Goal: Task Accomplishment & Management: Manage account settings

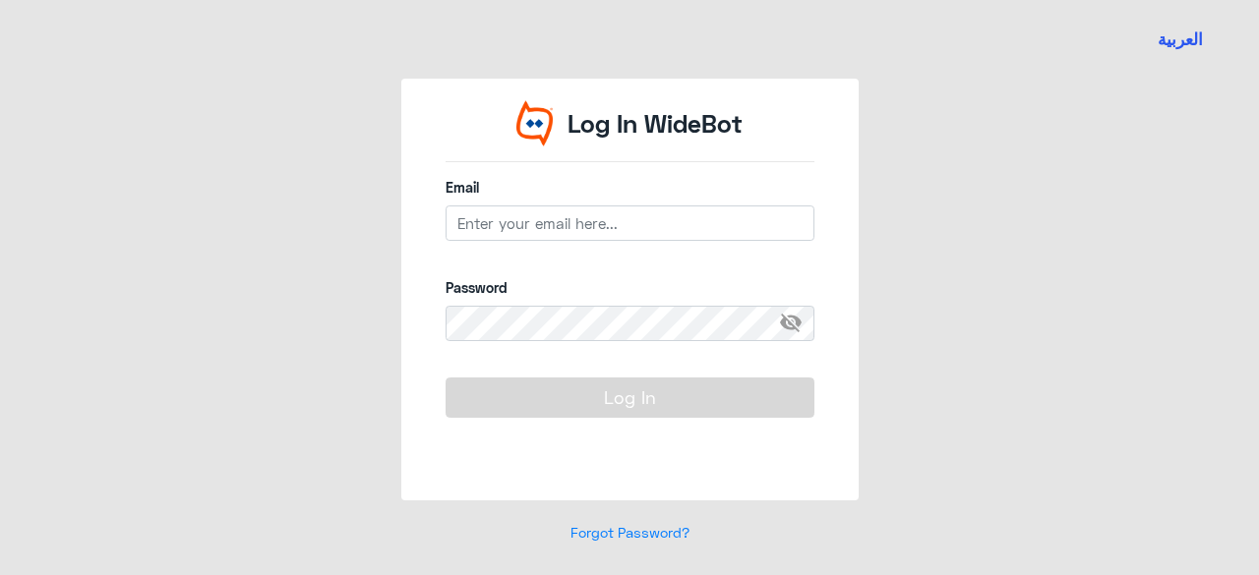
click at [1187, 181] on div "Log In WideBot Email Password visibility_off Log In Forgot Password?" at bounding box center [629, 323] width 1121 height 488
drag, startPoint x: 553, startPoint y: 211, endPoint x: 559, endPoint y: 223, distance: 13.7
click at [553, 211] on input "email" at bounding box center [629, 222] width 369 height 35
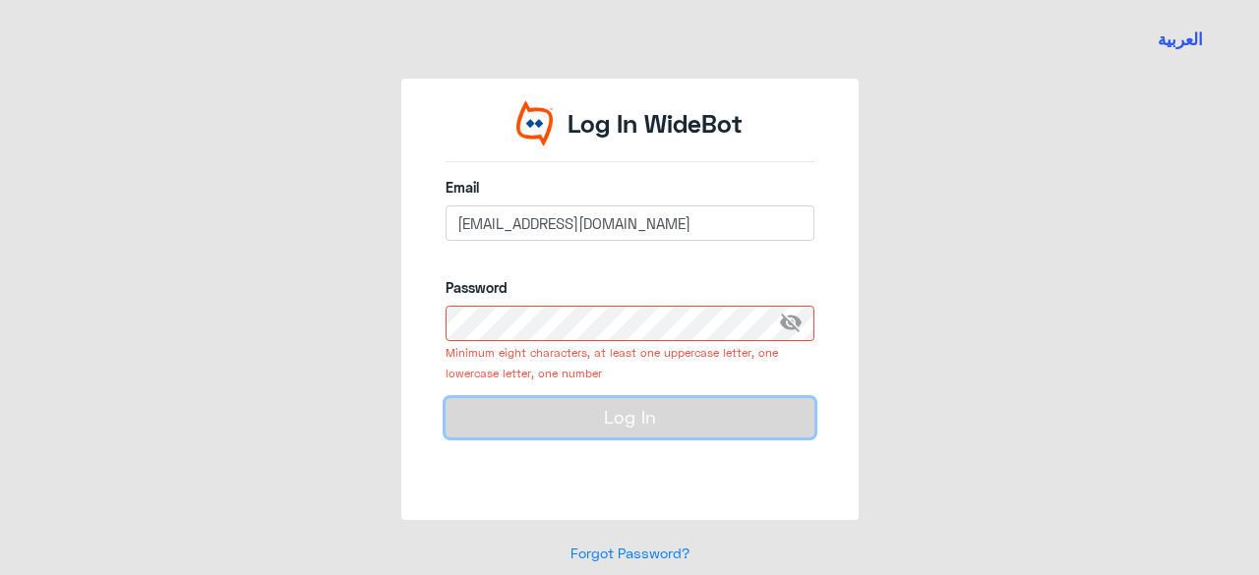
click at [666, 398] on button "Log In" at bounding box center [629, 417] width 369 height 39
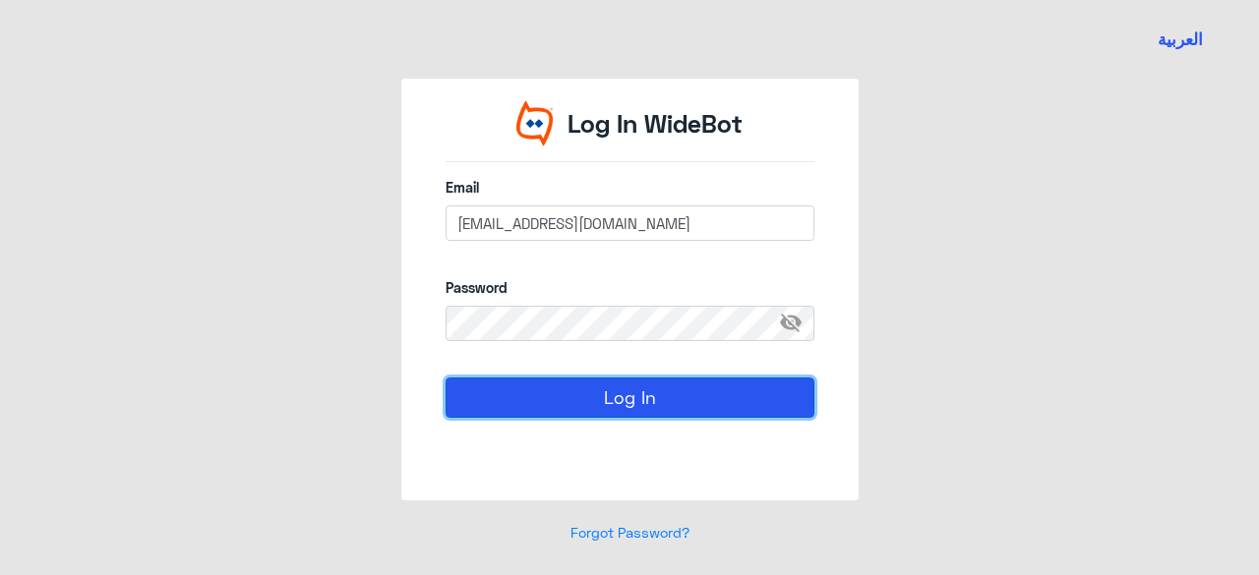
click at [631, 382] on button "Log In" at bounding box center [629, 397] width 369 height 39
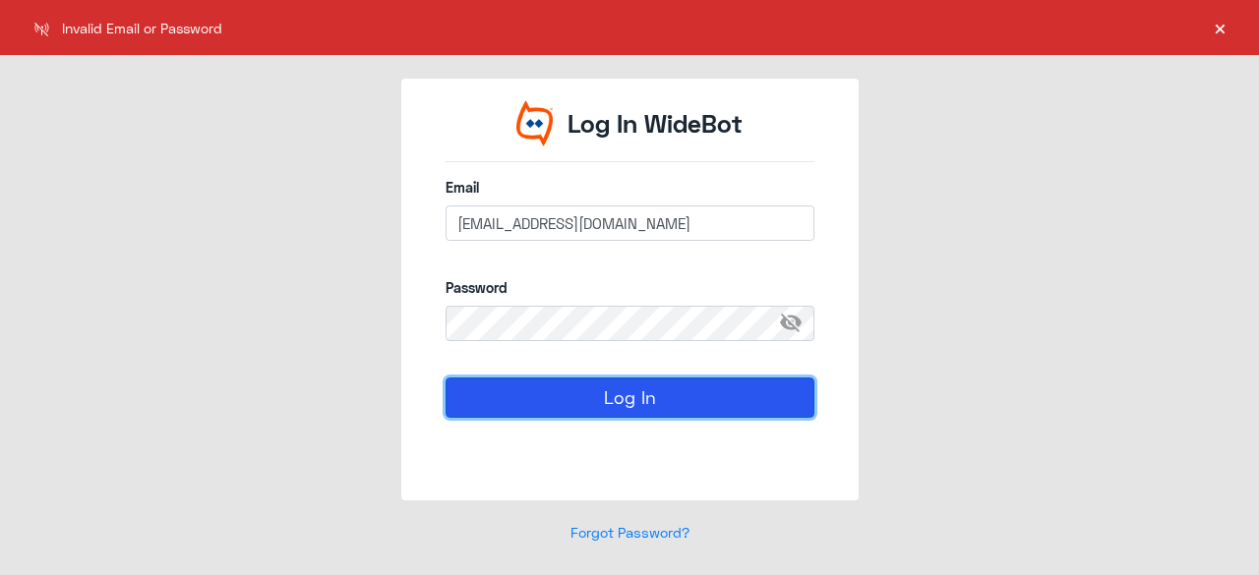
click at [631, 392] on button "Log In" at bounding box center [629, 397] width 369 height 39
click at [625, 390] on button "Log In" at bounding box center [629, 397] width 369 height 39
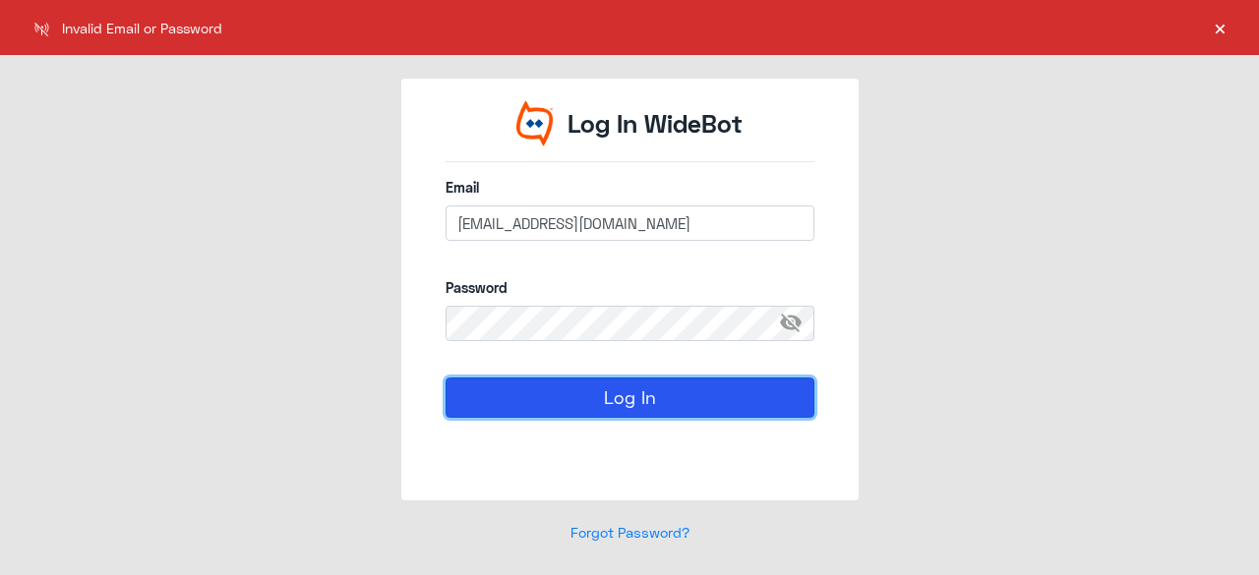
click at [625, 390] on button "Log In" at bounding box center [629, 397] width 369 height 39
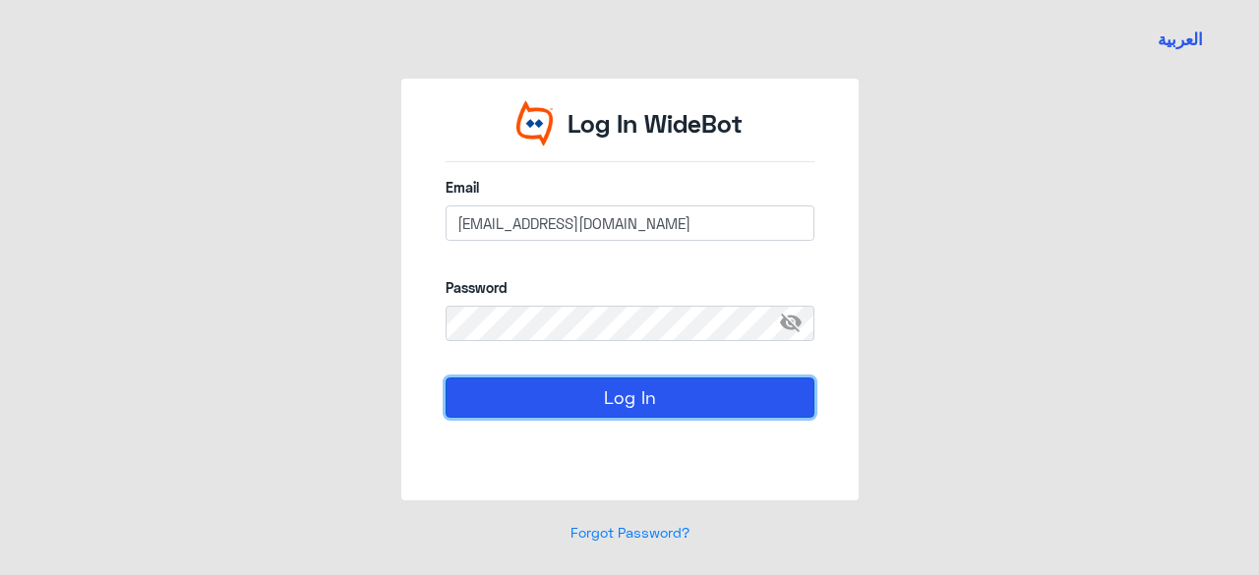
click at [625, 390] on button "Log In" at bounding box center [629, 397] width 369 height 39
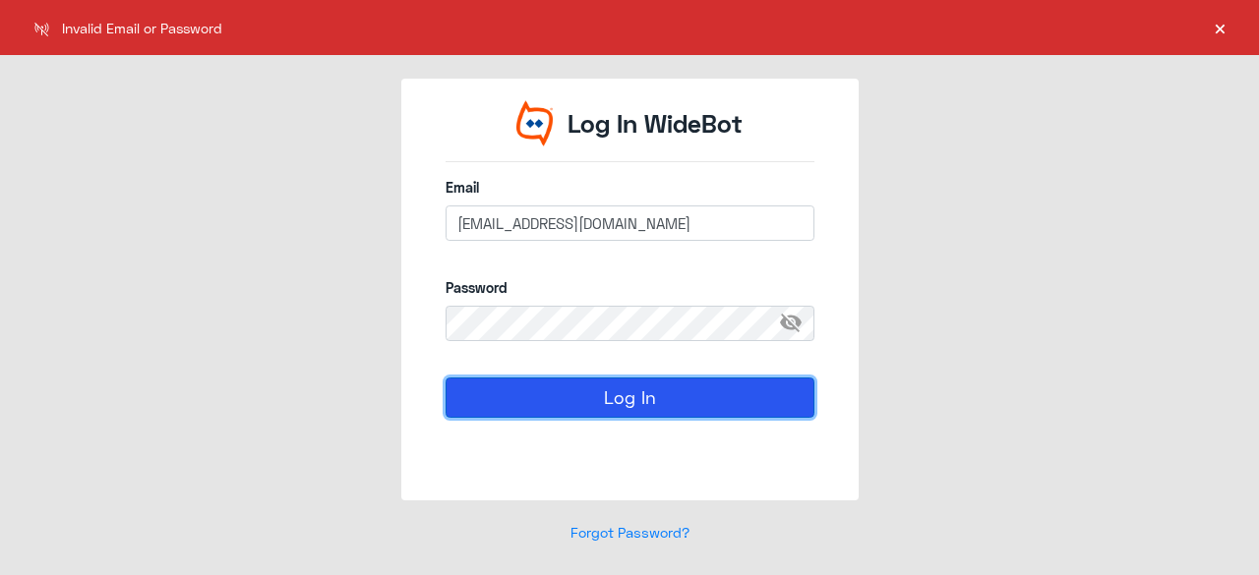
click at [625, 390] on button "Log In" at bounding box center [629, 397] width 369 height 39
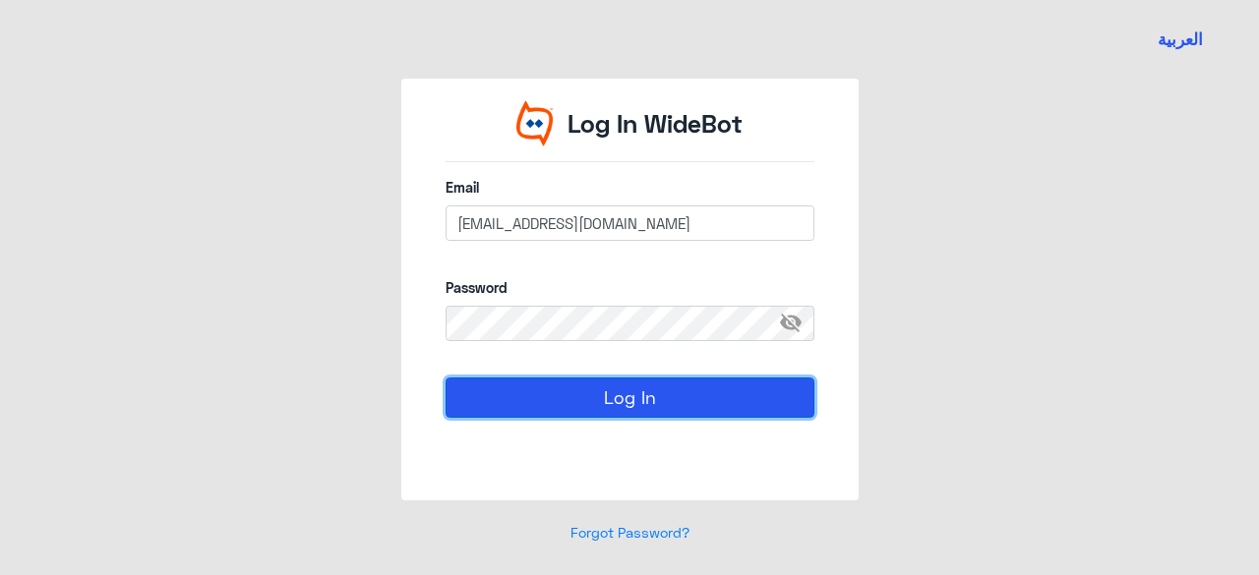
click at [625, 390] on button "Log In" at bounding box center [629, 397] width 369 height 39
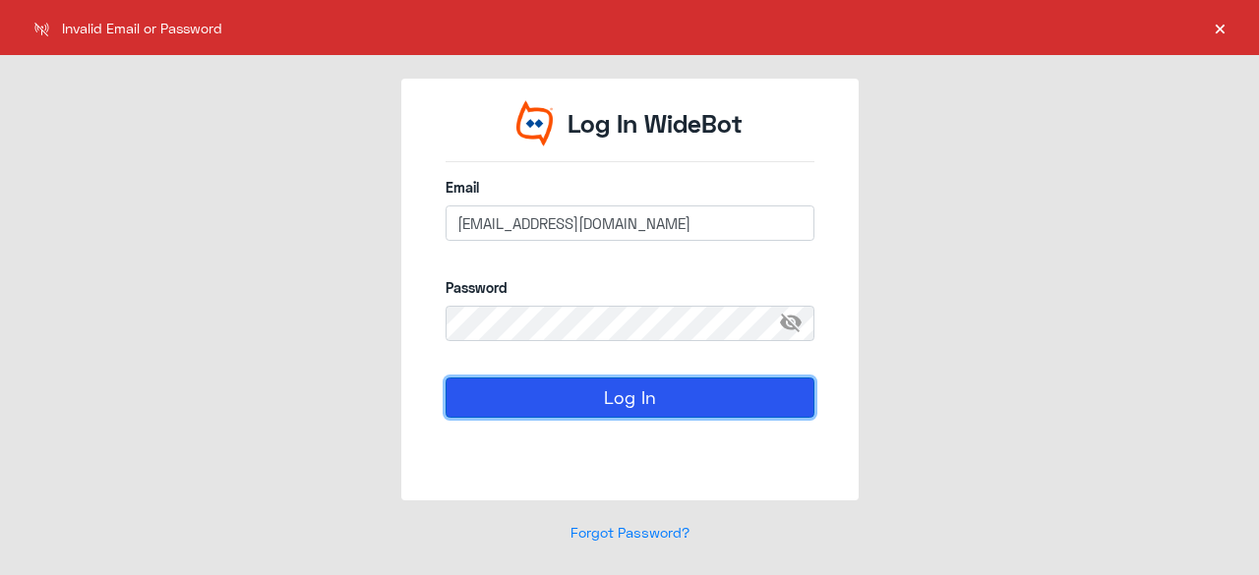
click at [625, 390] on button "Log In" at bounding box center [629, 397] width 369 height 39
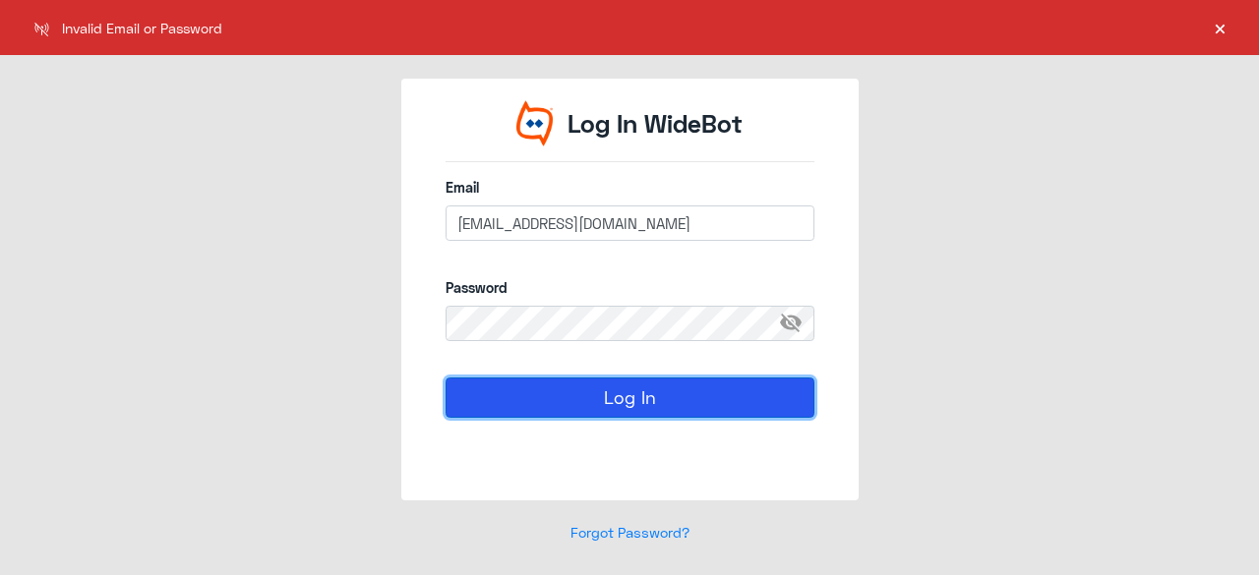
click at [625, 390] on button "Log In" at bounding box center [629, 397] width 369 height 39
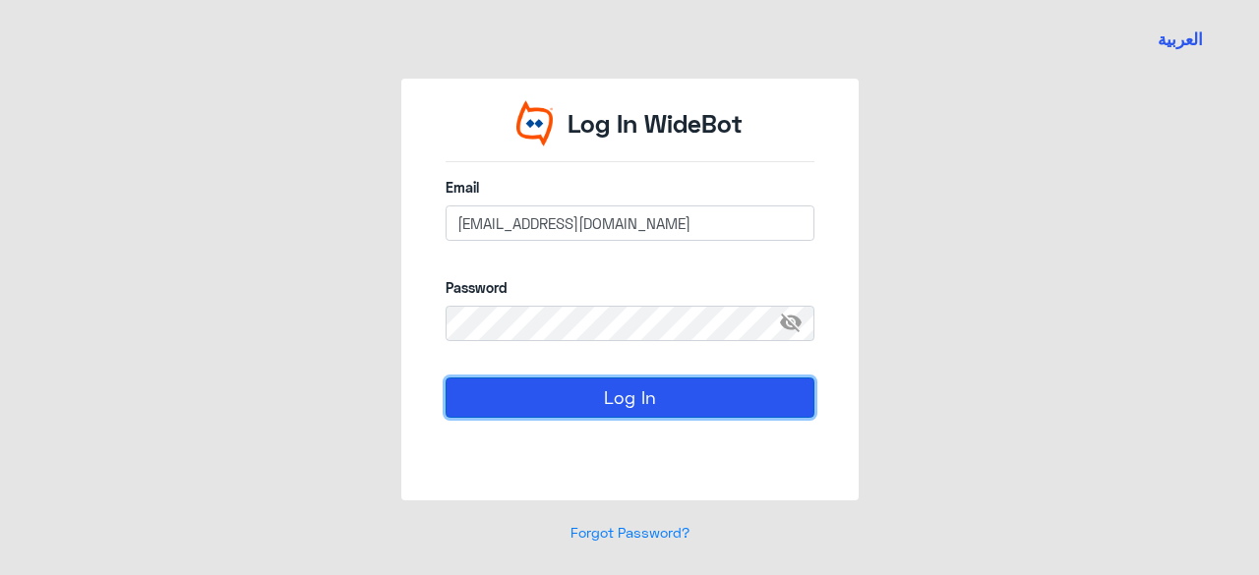
click at [625, 390] on button "Log In" at bounding box center [629, 397] width 369 height 39
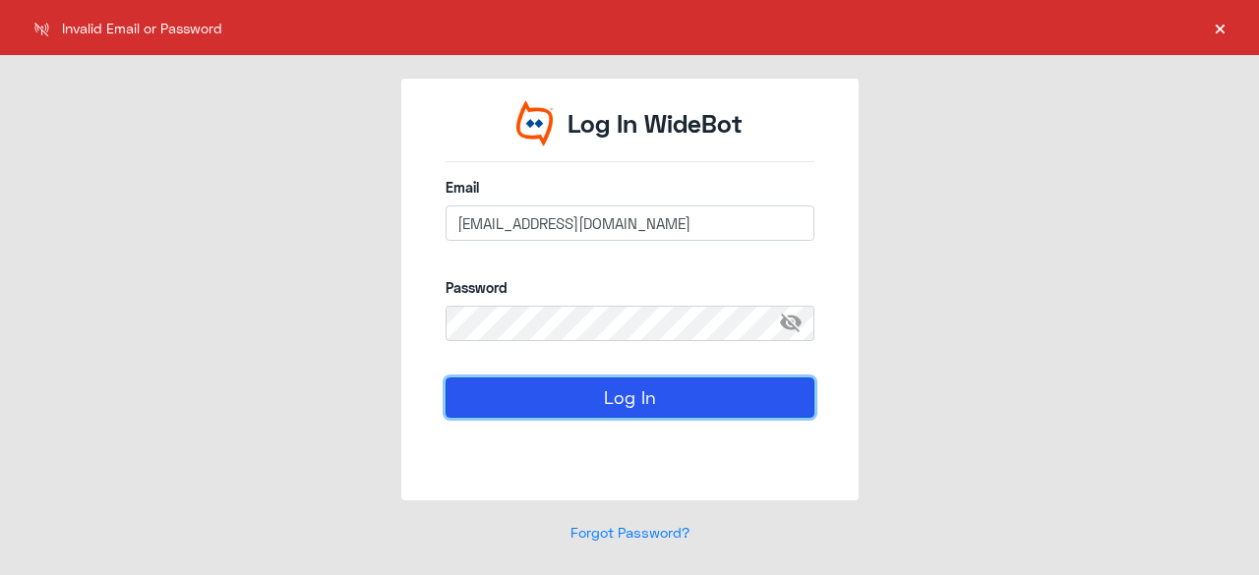
click at [625, 390] on button "Log In" at bounding box center [629, 397] width 369 height 39
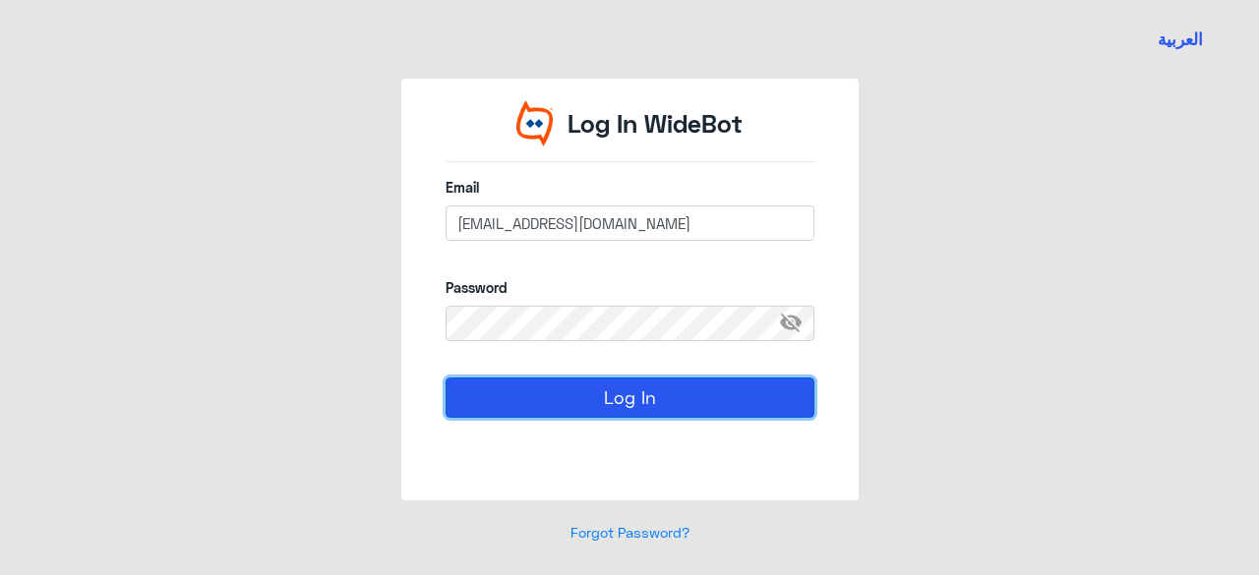
click at [644, 398] on button "Log In" at bounding box center [629, 397] width 369 height 39
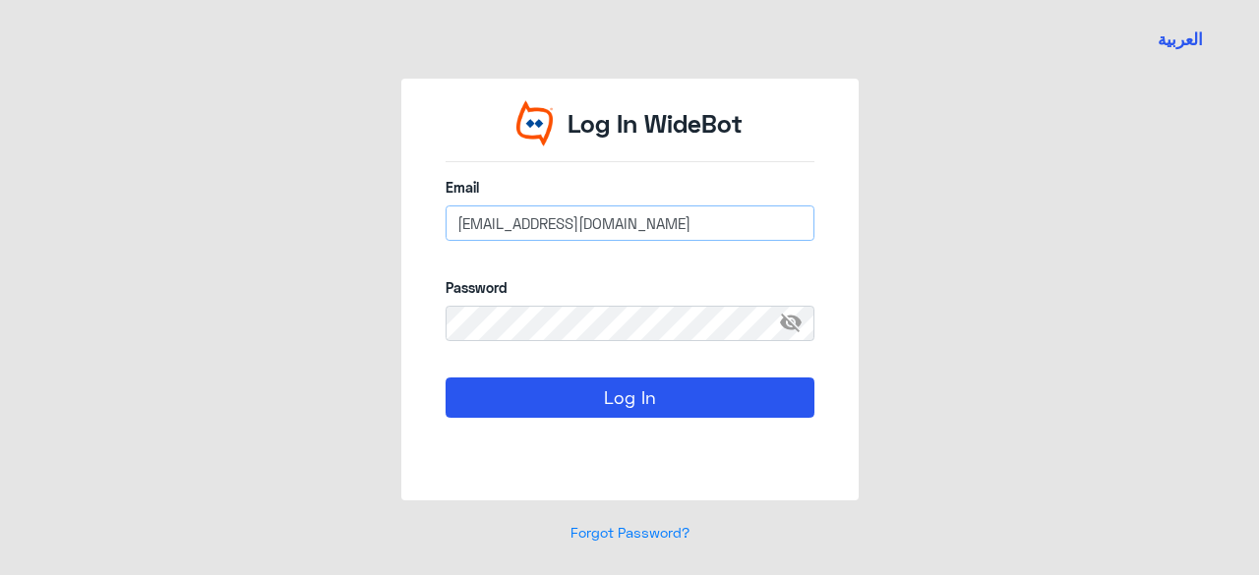
click at [651, 223] on input "[EMAIL_ADDRESS][DOMAIN_NAME]" at bounding box center [629, 222] width 369 height 35
paste input "[URL][DOMAIN_NAME]"
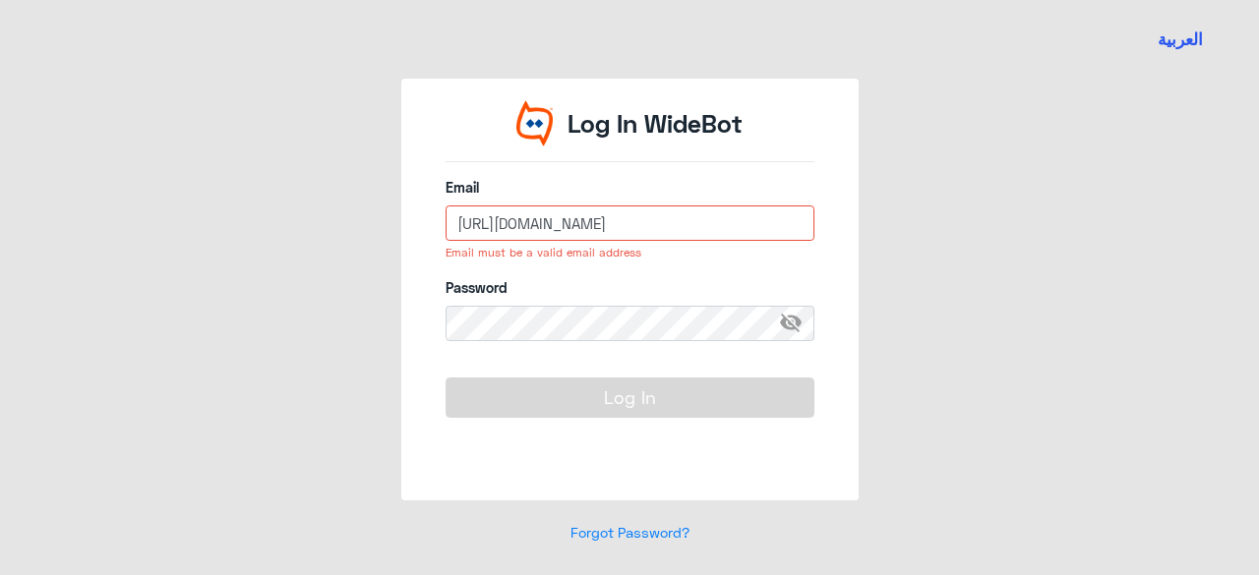
scroll to position [0, 4]
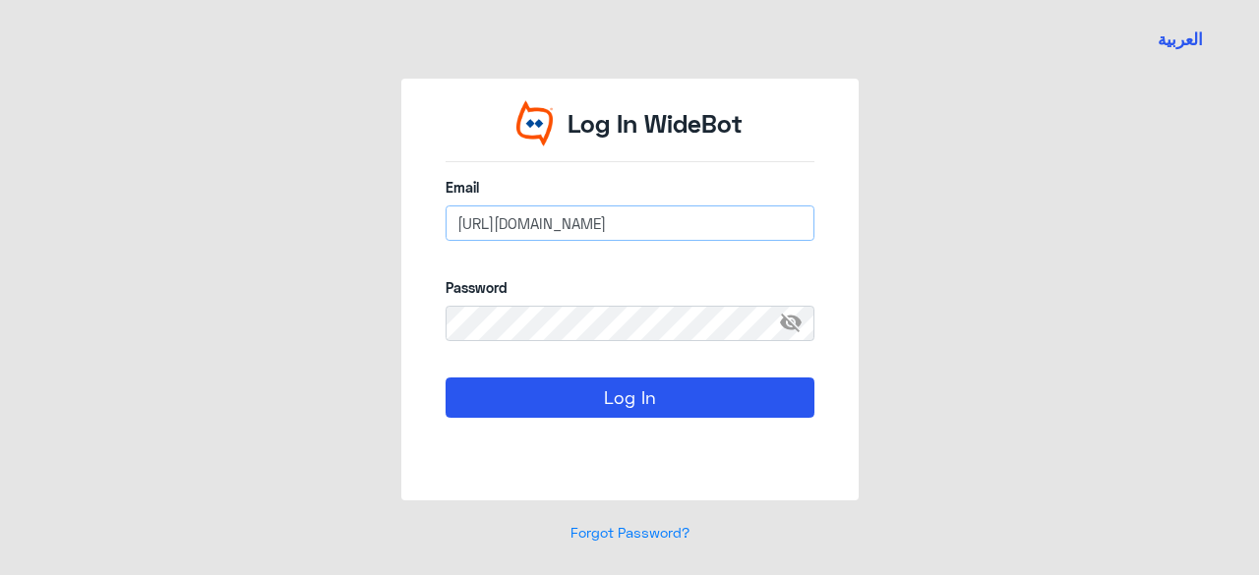
type input "[EMAIL_ADDRESS][DOMAIN_NAME]"
